Goal: Information Seeking & Learning: Learn about a topic

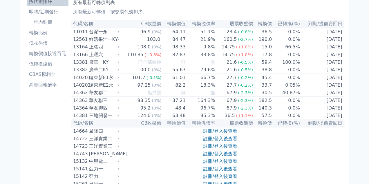
scroll to position [29, 0]
click at [215, 134] on link "註冊/登入後查看" at bounding box center [220, 131] width 34 height 6
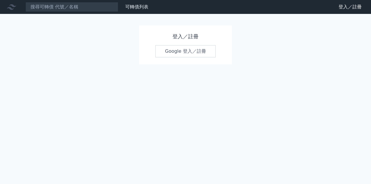
click at [188, 53] on link "Google 登入／註冊" at bounding box center [185, 51] width 60 height 12
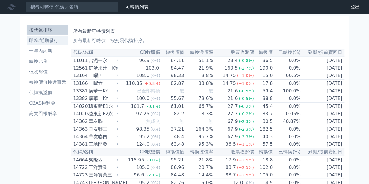
click at [48, 41] on li "即將/近期發行" at bounding box center [48, 40] width 42 height 7
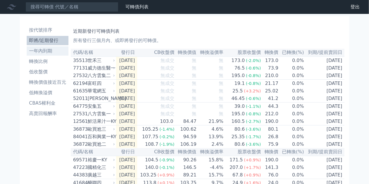
click at [34, 49] on li "一年內到期" at bounding box center [48, 51] width 42 height 7
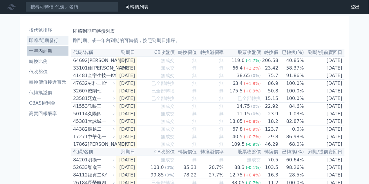
click at [45, 41] on li "即將/近期發行" at bounding box center [48, 40] width 42 height 7
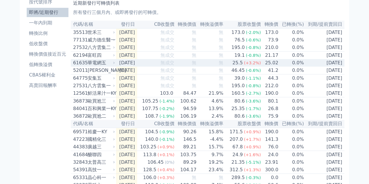
scroll to position [29, 0]
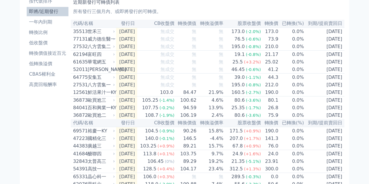
click at [43, 11] on li "即將/近期發行" at bounding box center [48, 11] width 42 height 7
